Goal: Transaction & Acquisition: Book appointment/travel/reservation

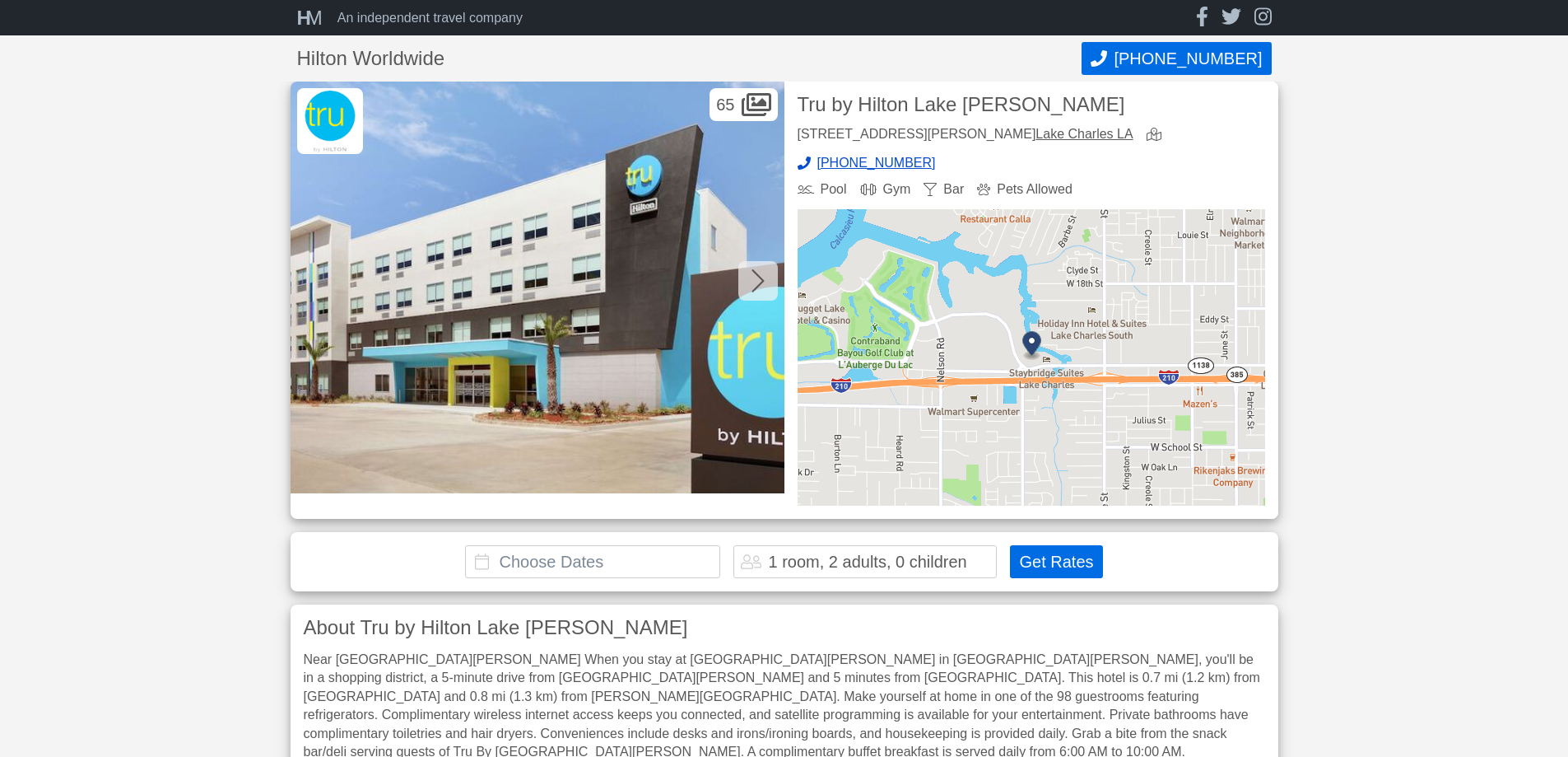
click at [565, 284] on img at bounding box center [537, 287] width 494 height 412
click at [459, 277] on img at bounding box center [537, 287] width 494 height 412
click at [459, 278] on img at bounding box center [537, 287] width 494 height 412
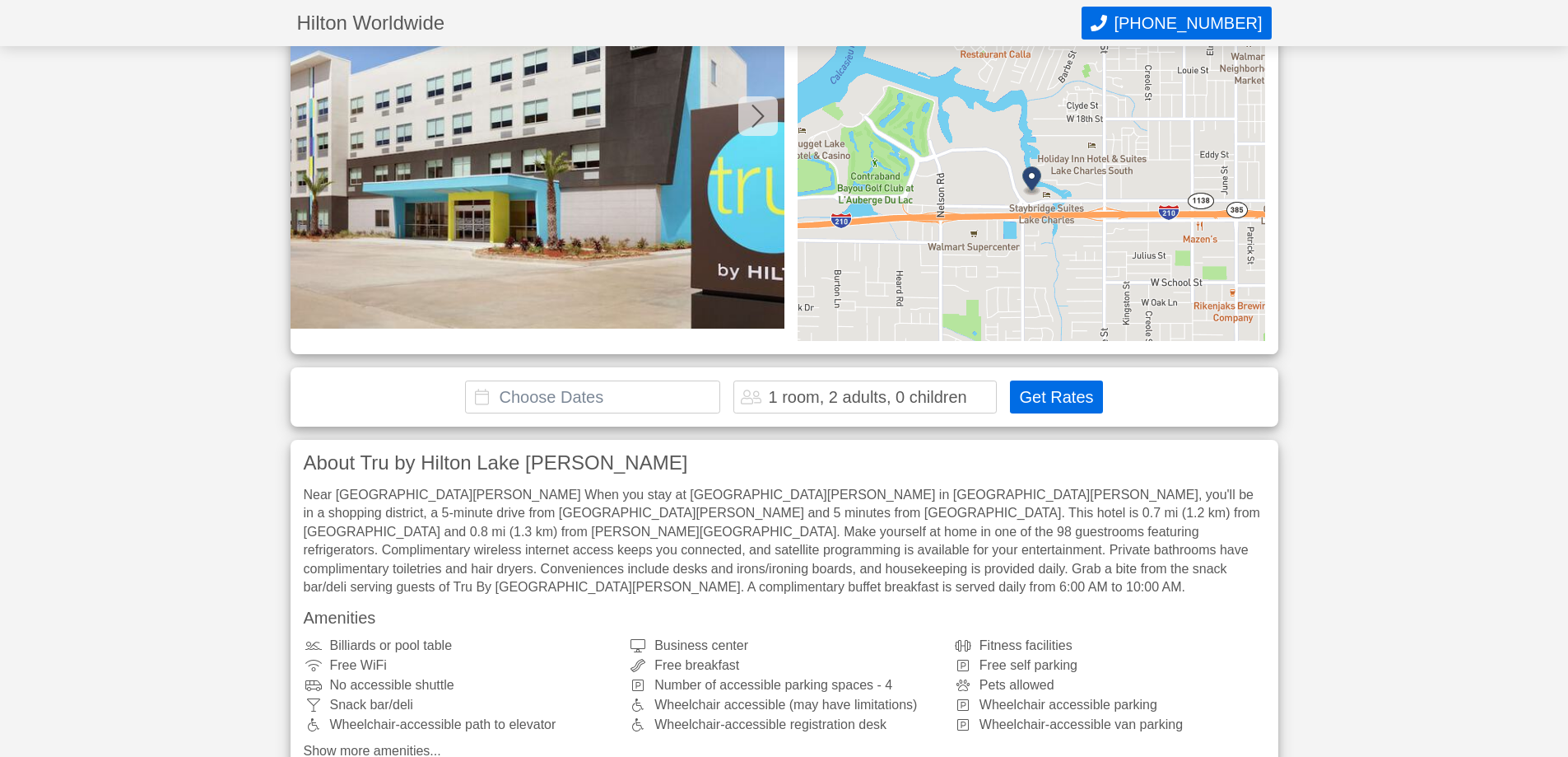
click at [1053, 395] on button "Get Rates" at bounding box center [1055, 397] width 92 height 33
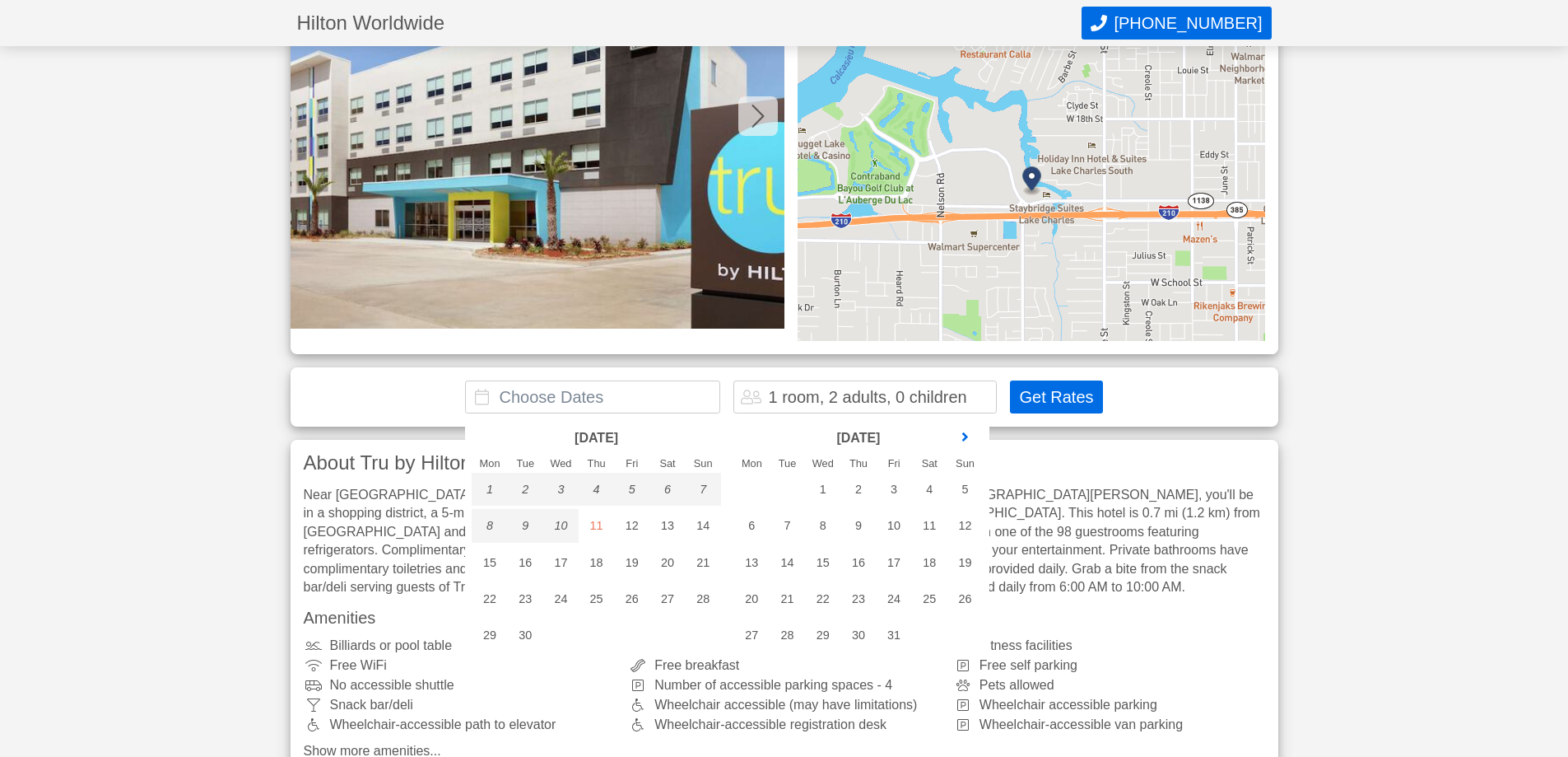
click at [963, 436] on link "next month" at bounding box center [964, 437] width 25 height 25
click at [963, 445] on link "next month" at bounding box center [964, 437] width 25 height 25
click at [751, 593] on div "22" at bounding box center [751, 599] width 35 height 33
type input "[DATE] - [DATE]"
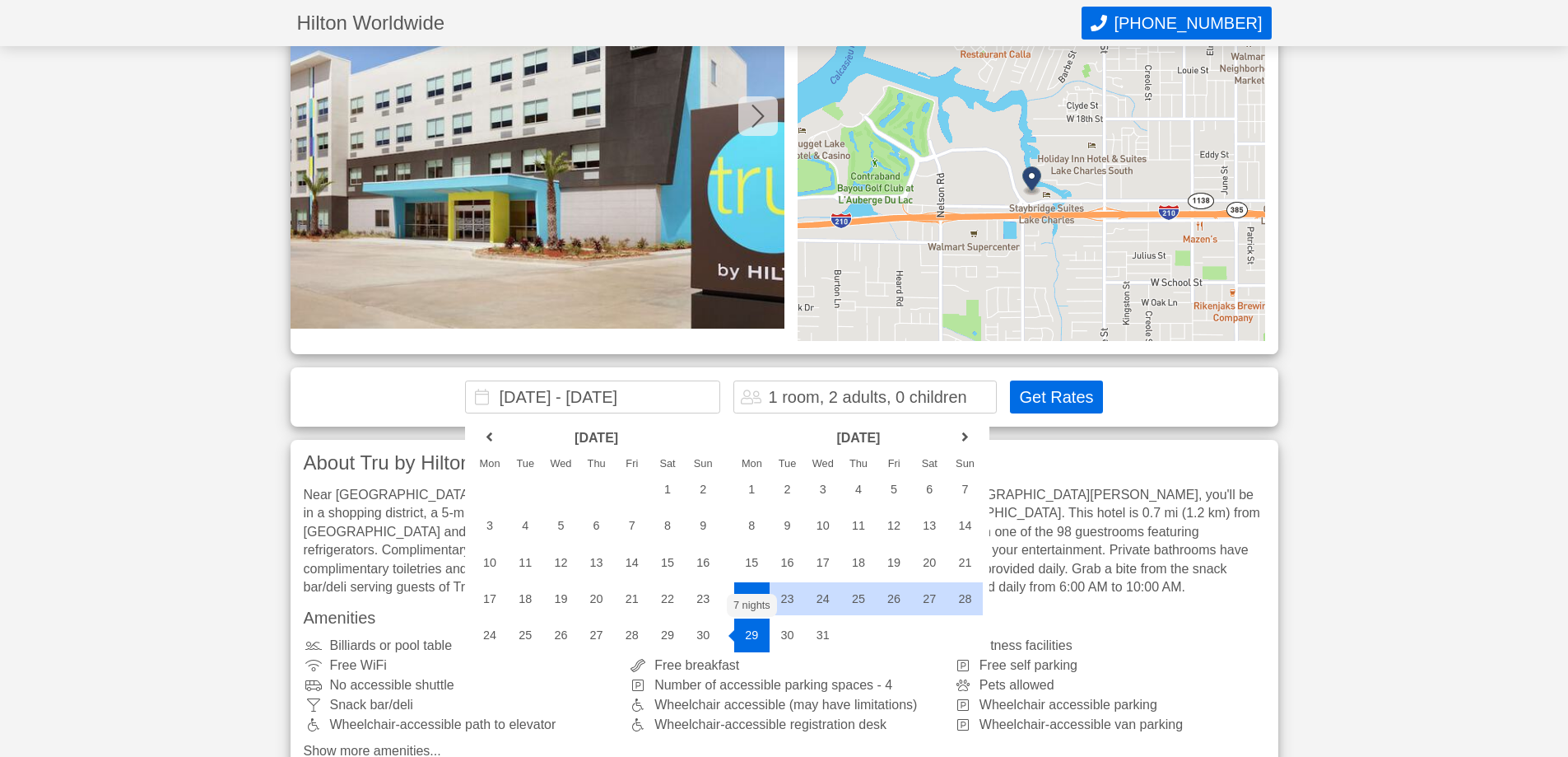
click at [752, 597] on div "22" at bounding box center [751, 599] width 35 height 33
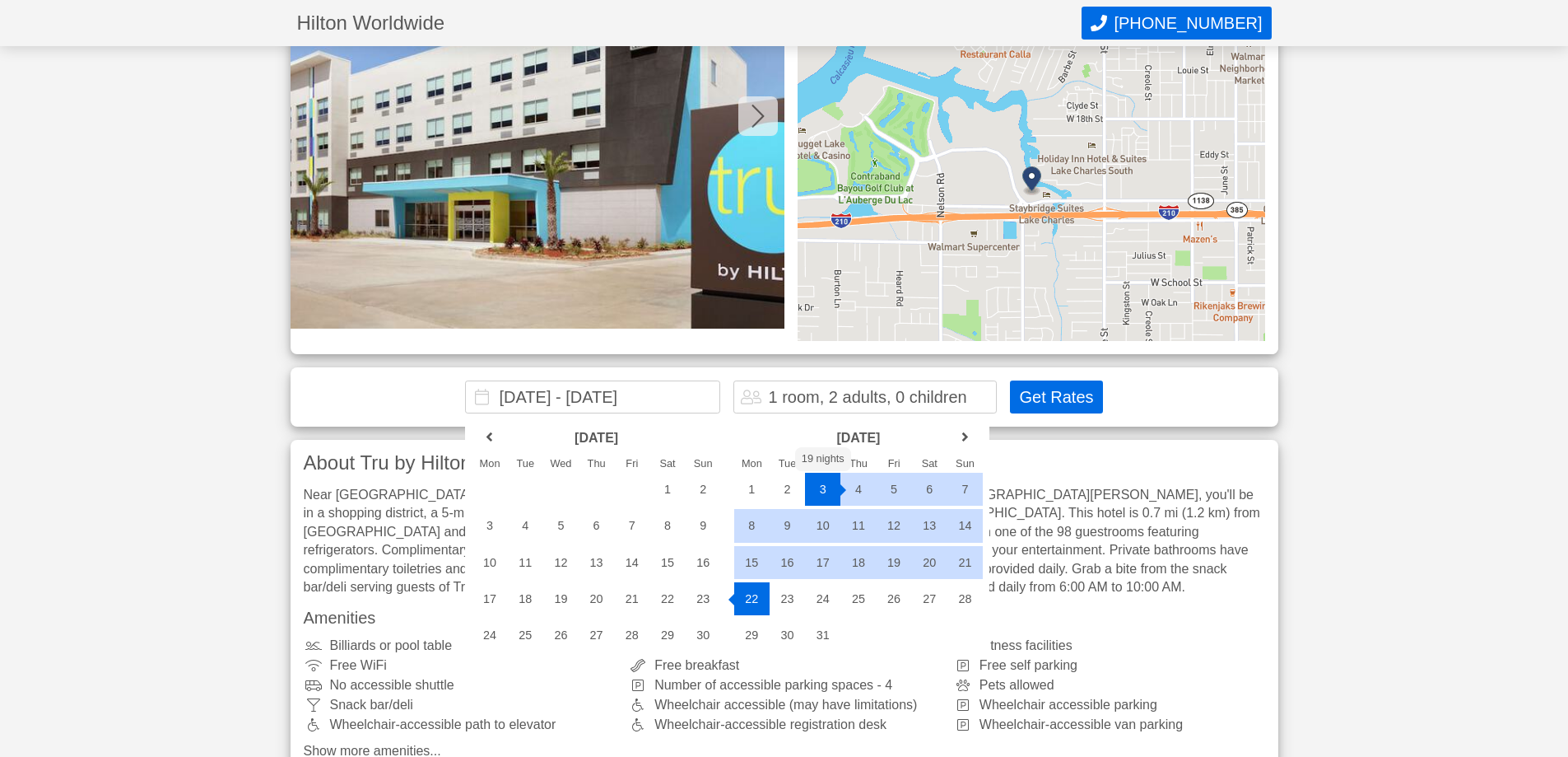
click at [1051, 396] on button "Get Rates" at bounding box center [1055, 397] width 92 height 33
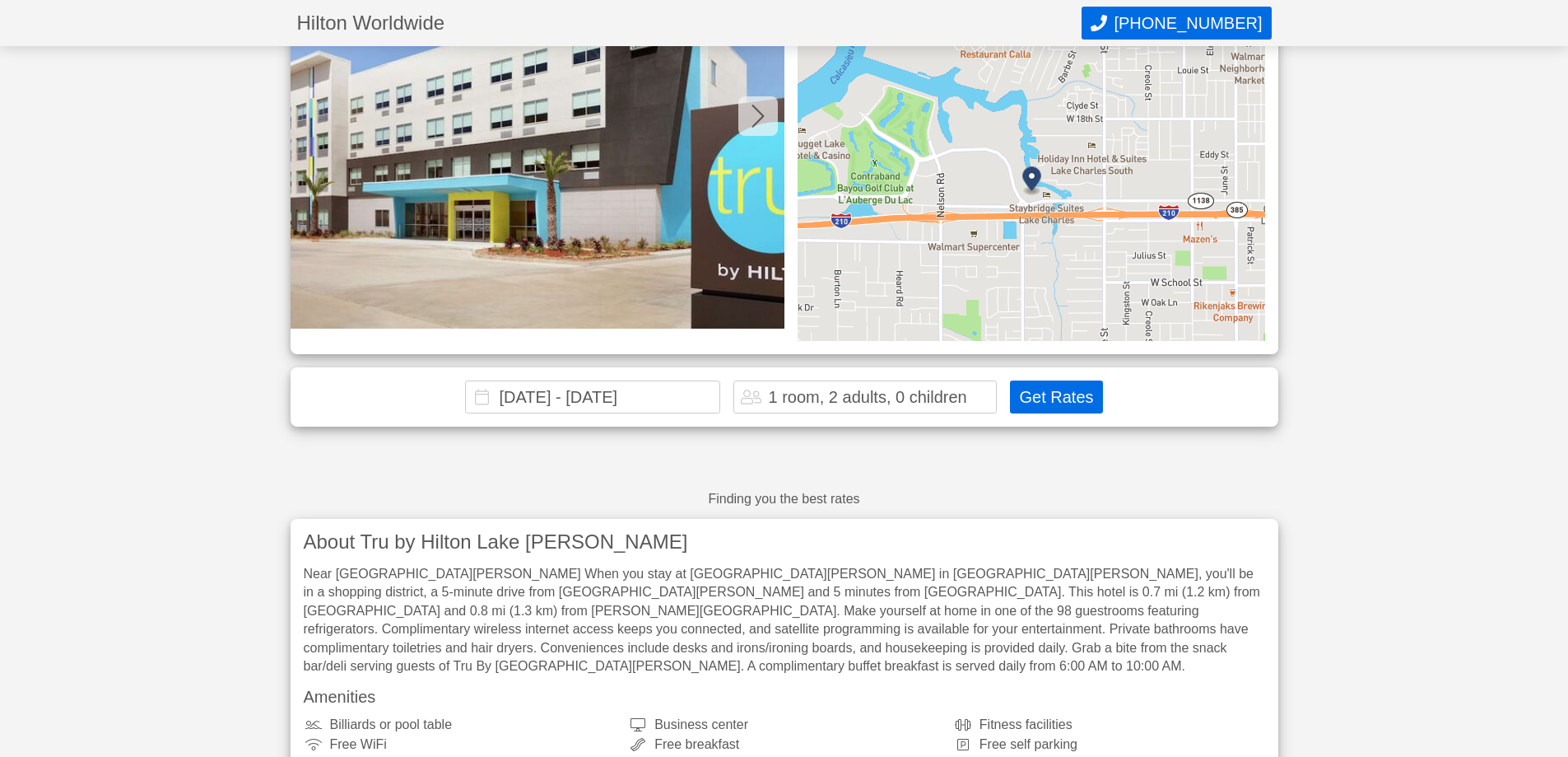
click at [1029, 395] on button "Get Rates" at bounding box center [1055, 397] width 92 height 33
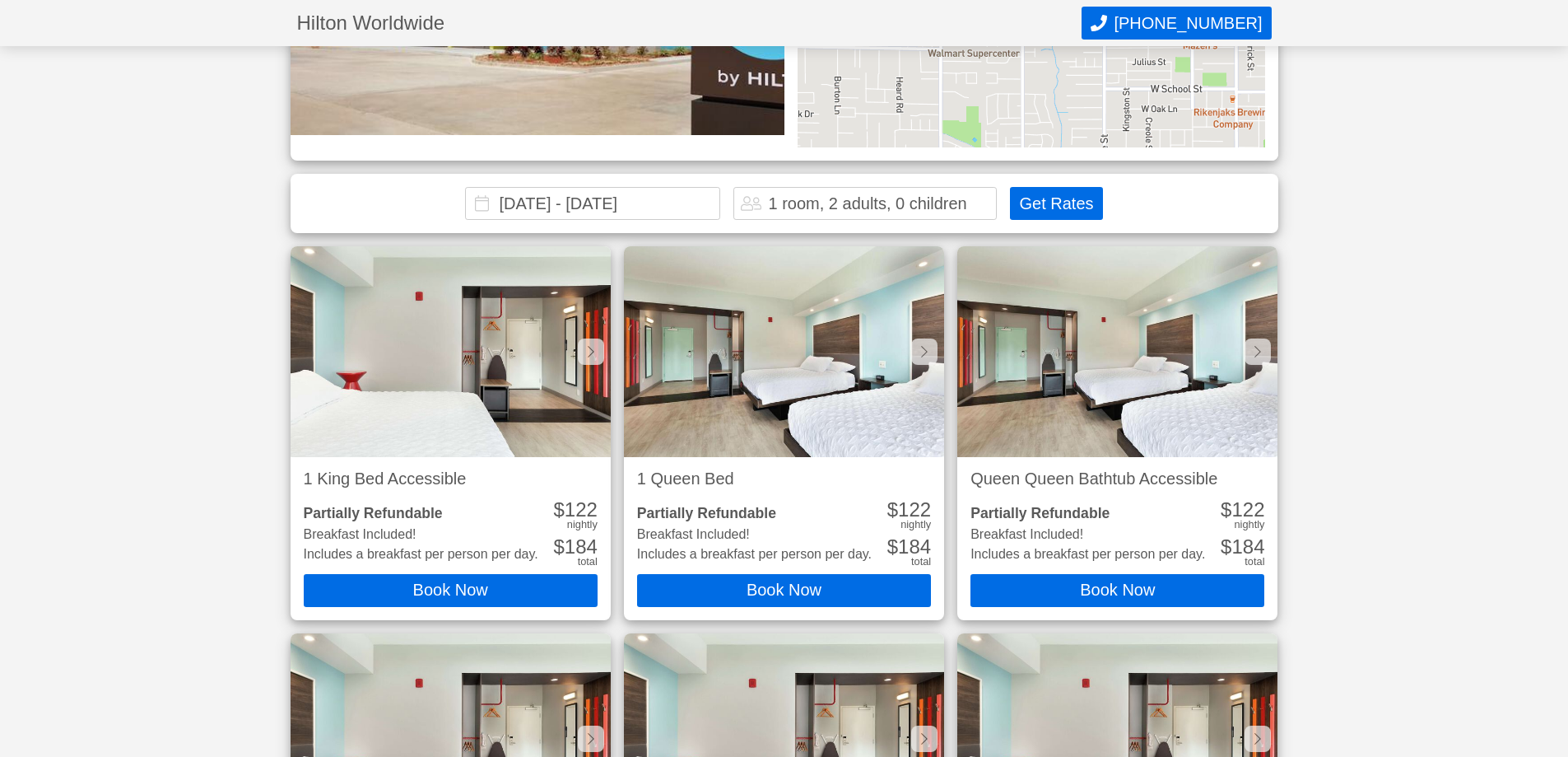
scroll to position [523, 0]
